Goal: Transaction & Acquisition: Purchase product/service

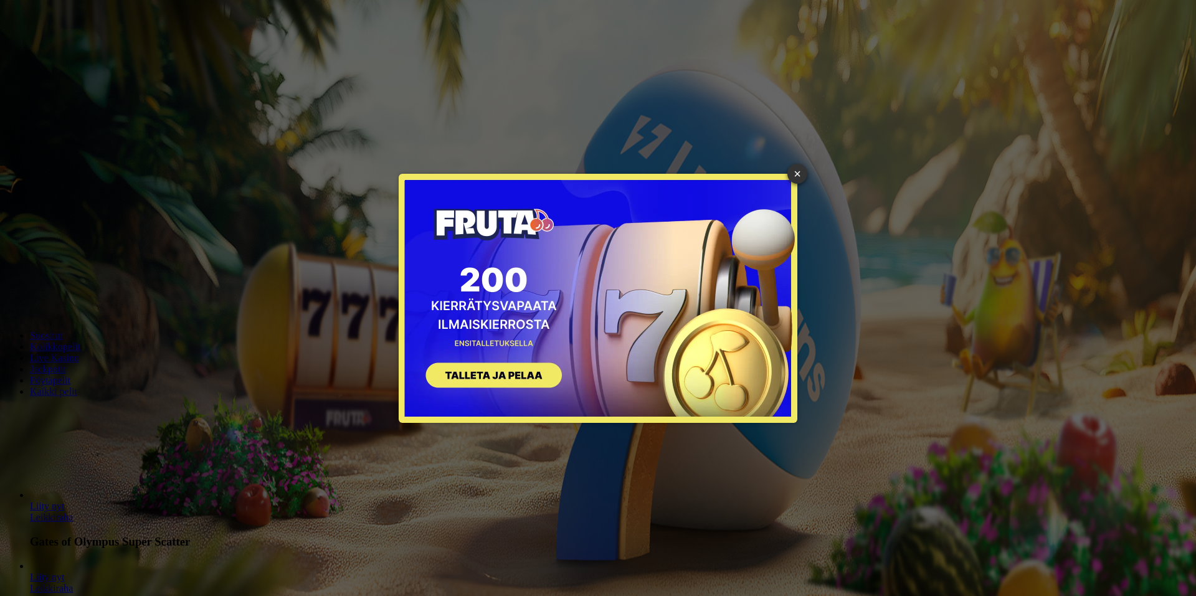
click at [797, 180] on link "×" at bounding box center [797, 174] width 20 height 20
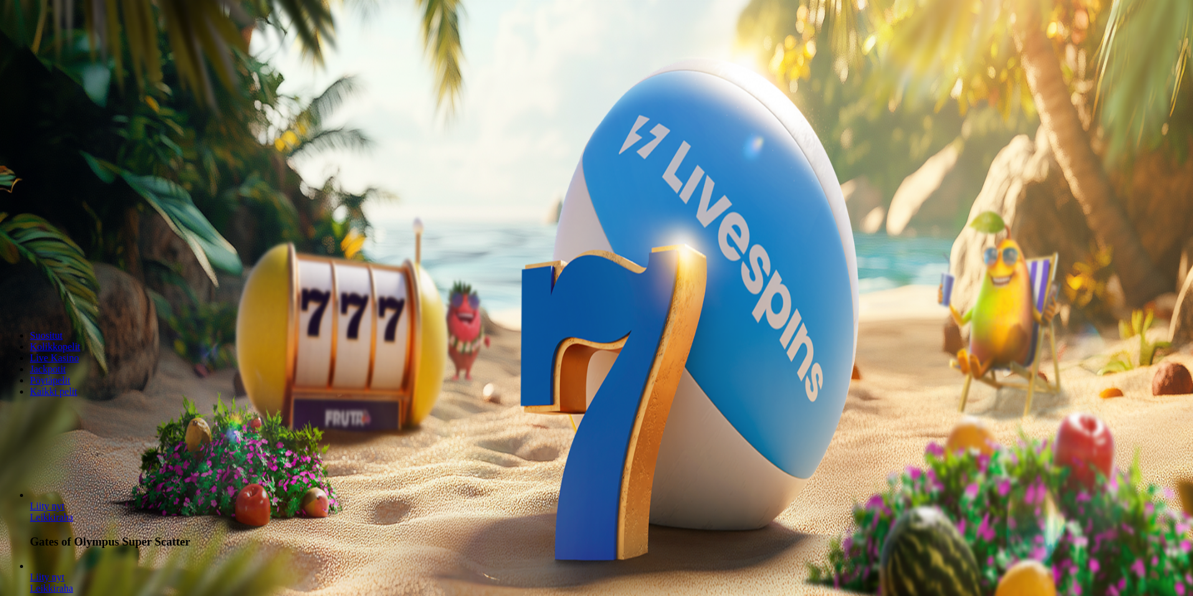
click at [71, 50] on span "Kirjaudu" at bounding box center [86, 44] width 31 height 9
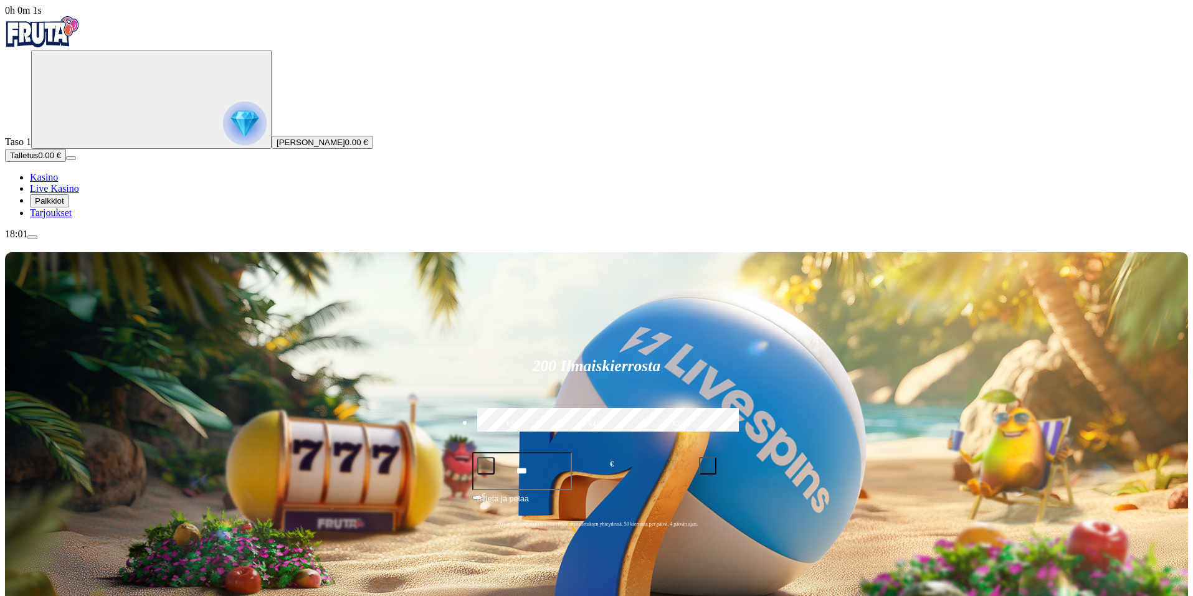
click at [64, 206] on span "Palkkiot" at bounding box center [49, 200] width 29 height 9
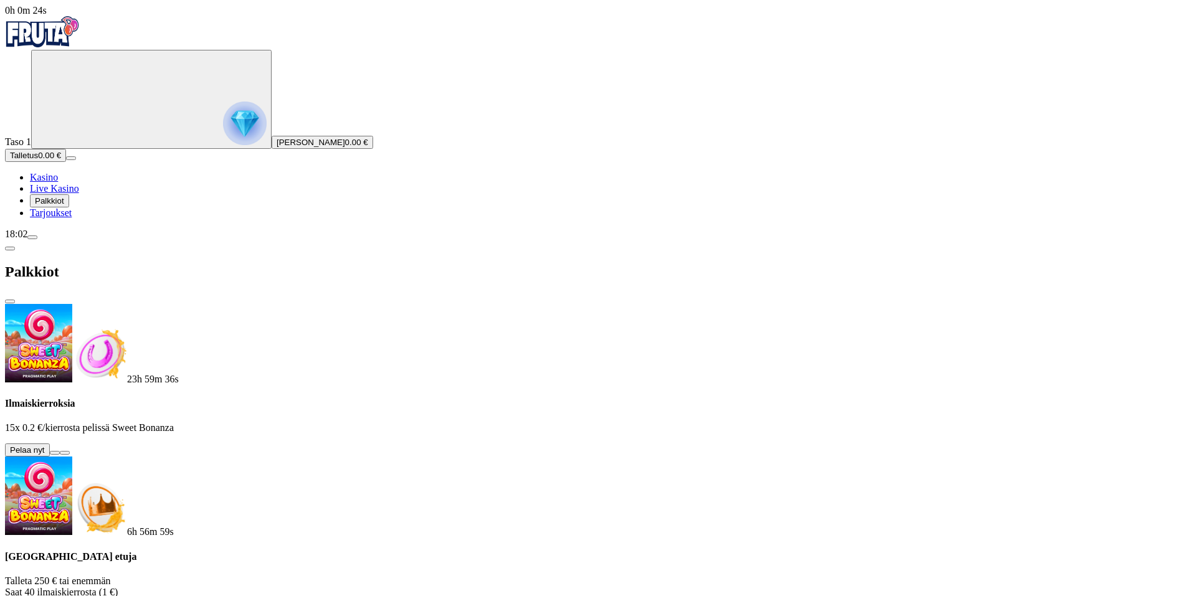
click at [60, 451] on button at bounding box center [55, 453] width 10 height 4
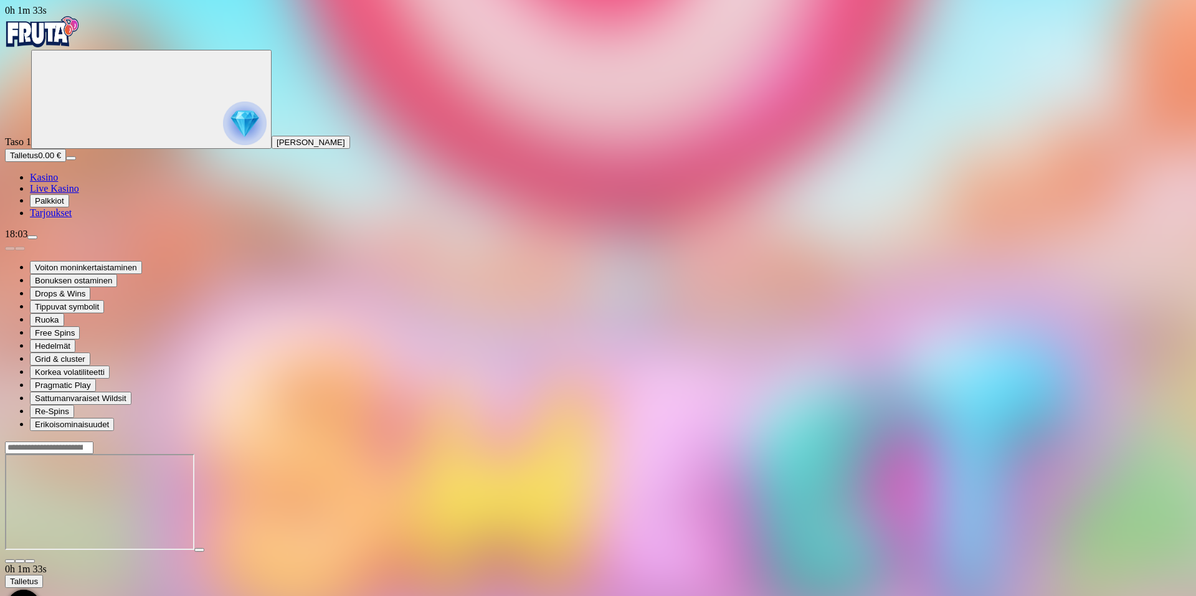
click at [93, 442] on input "Search" at bounding box center [49, 448] width 88 height 12
type input "********"
click at [67, 562] on span "Pelaa nyt" at bounding box center [48, 567] width 37 height 11
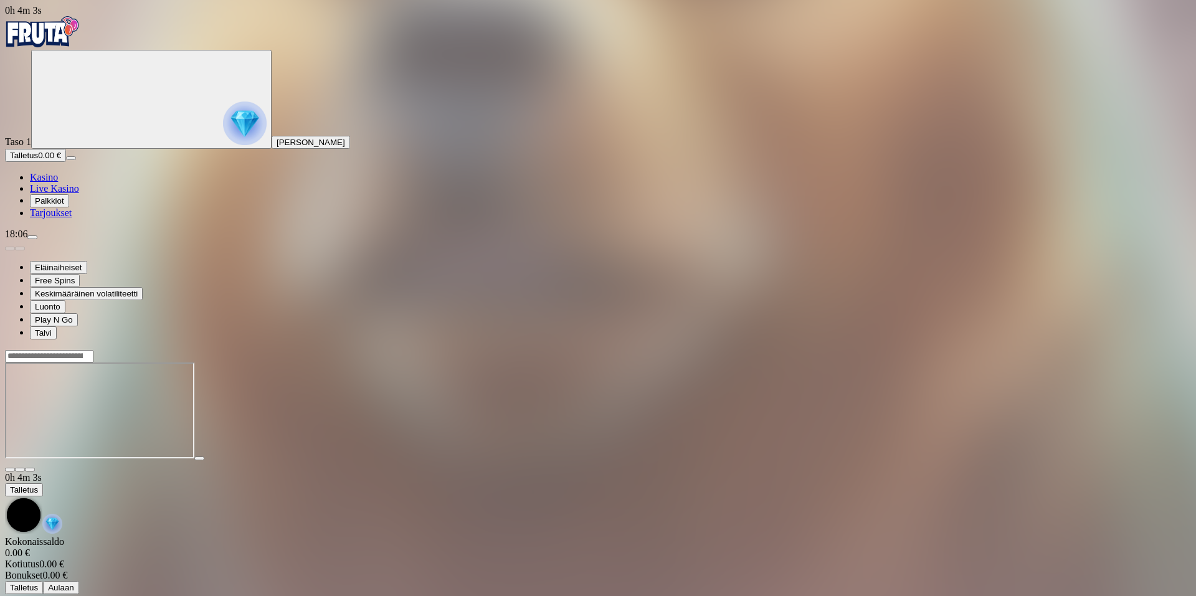
click at [93, 350] on input "Search" at bounding box center [49, 356] width 88 height 12
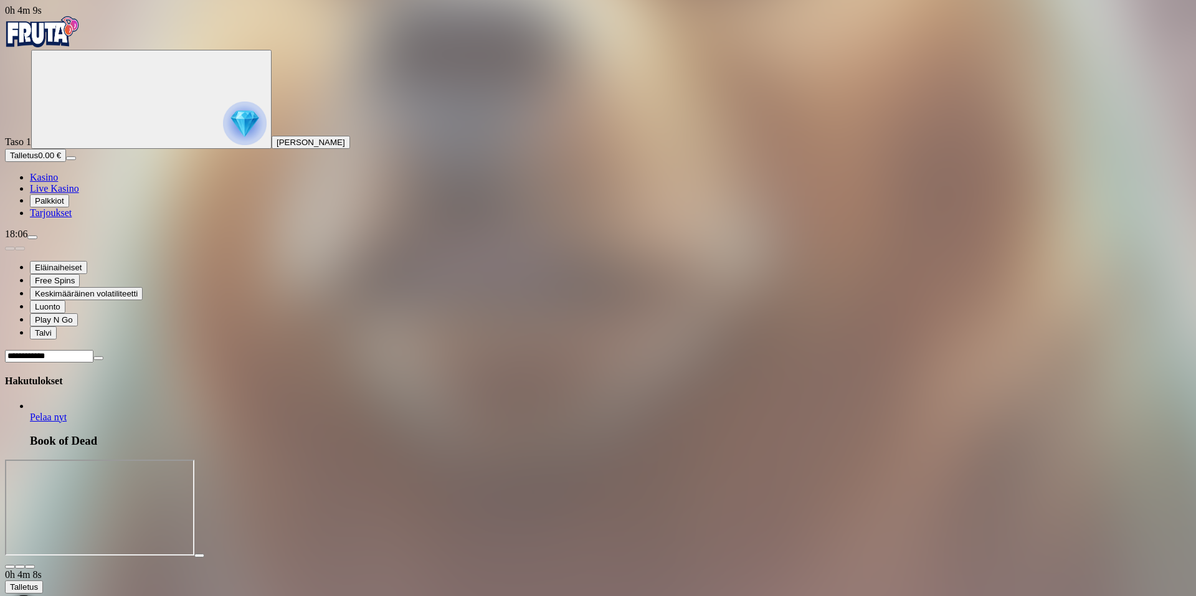
type input "**********"
click at [30, 423] on link "Book of Dead" at bounding box center [30, 423] width 0 height 0
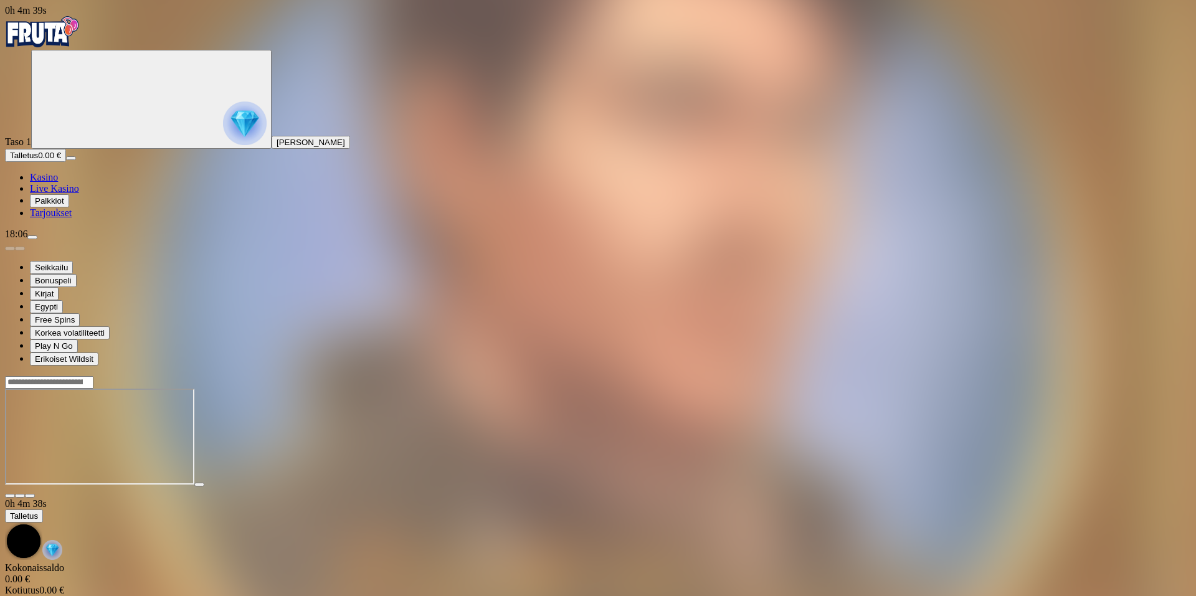
click at [10, 496] on span "close icon" at bounding box center [10, 496] width 0 height 0
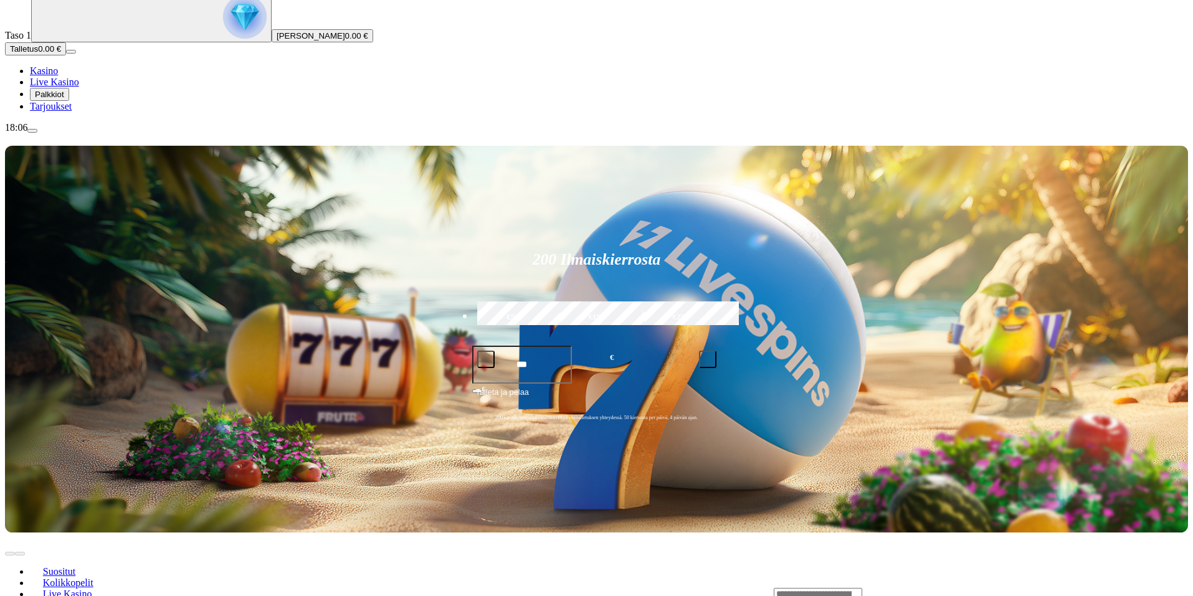
scroll to position [125, 0]
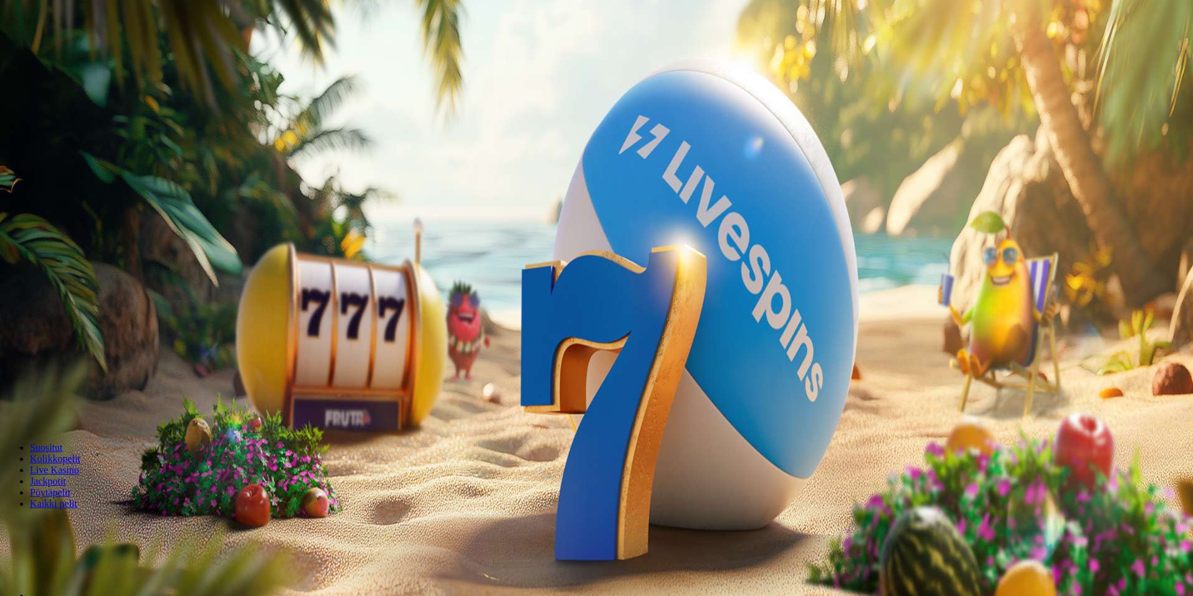
scroll to position [125, 0]
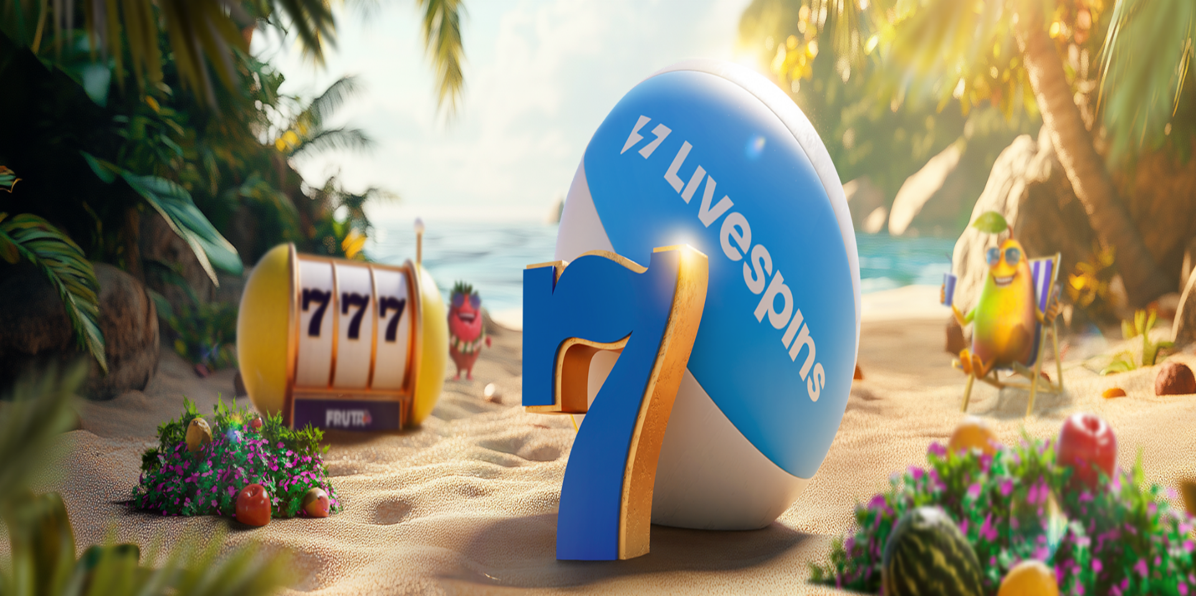
drag, startPoint x: 361, startPoint y: 221, endPoint x: 503, endPoint y: 224, distance: 142.0
drag, startPoint x: 378, startPoint y: 210, endPoint x: 423, endPoint y: 211, distance: 44.9
drag, startPoint x: 376, startPoint y: 217, endPoint x: 453, endPoint y: 224, distance: 78.2
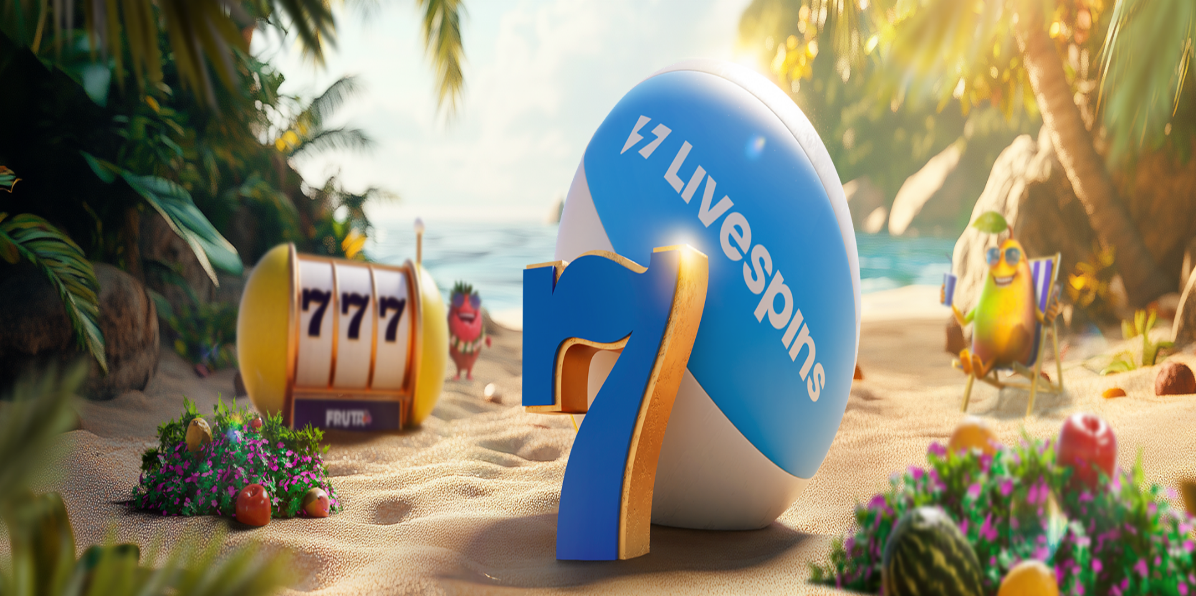
drag, startPoint x: 440, startPoint y: 222, endPoint x: 479, endPoint y: 222, distance: 39.2
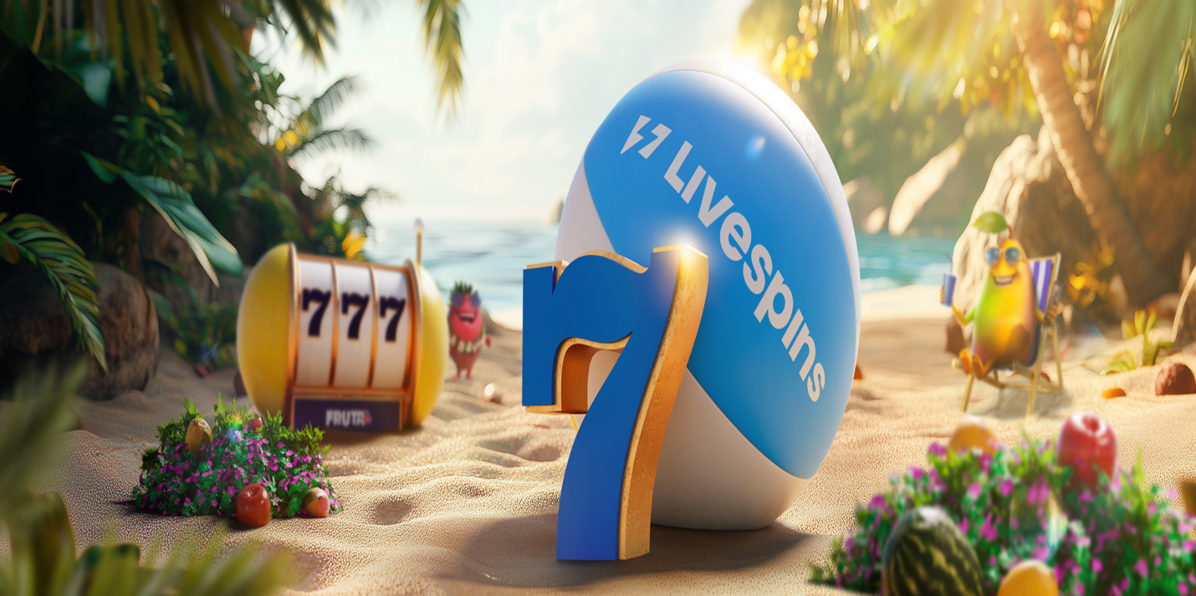
click at [64, 206] on span "Palkkiot" at bounding box center [49, 200] width 29 height 9
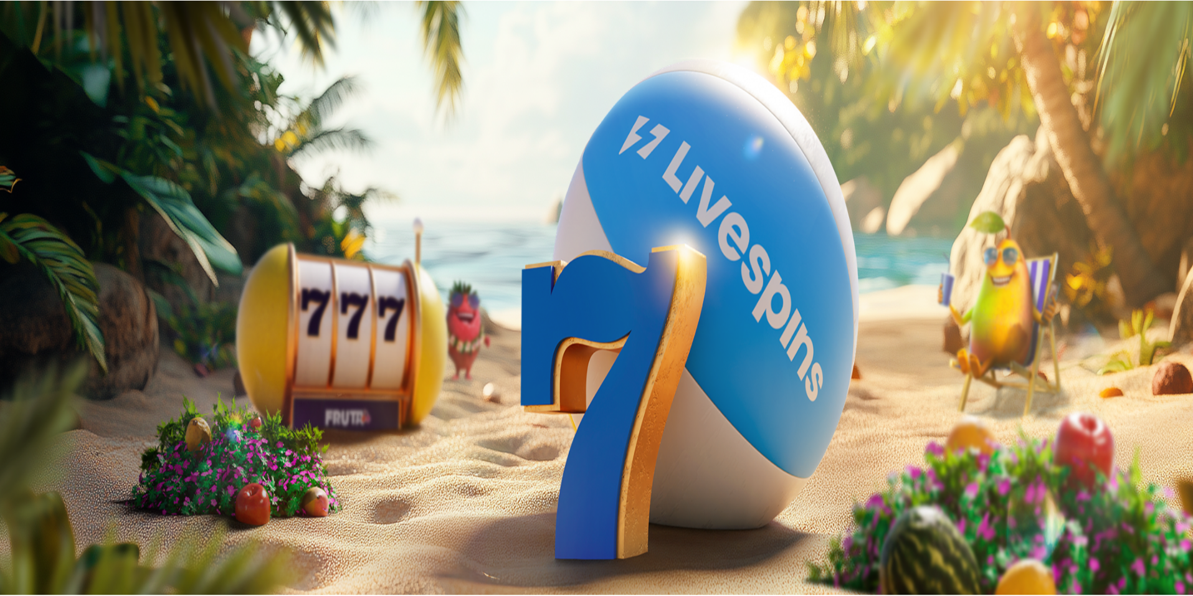
scroll to position [55, 0]
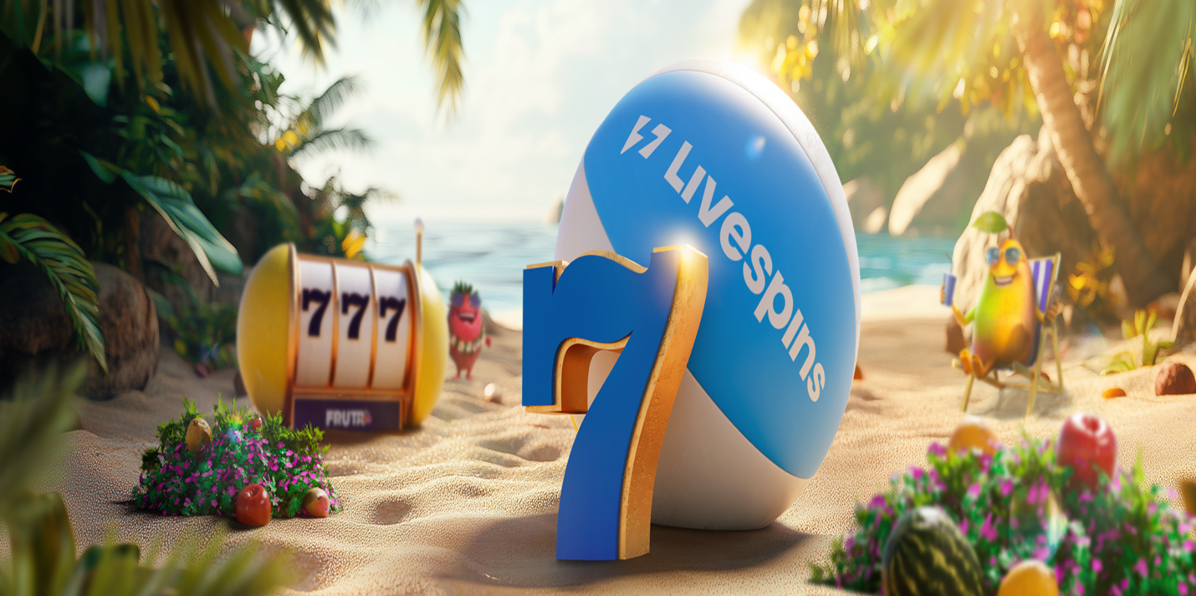
click at [72, 218] on span "Tarjoukset" at bounding box center [51, 212] width 42 height 11
